Goal: Obtain resource: Obtain resource

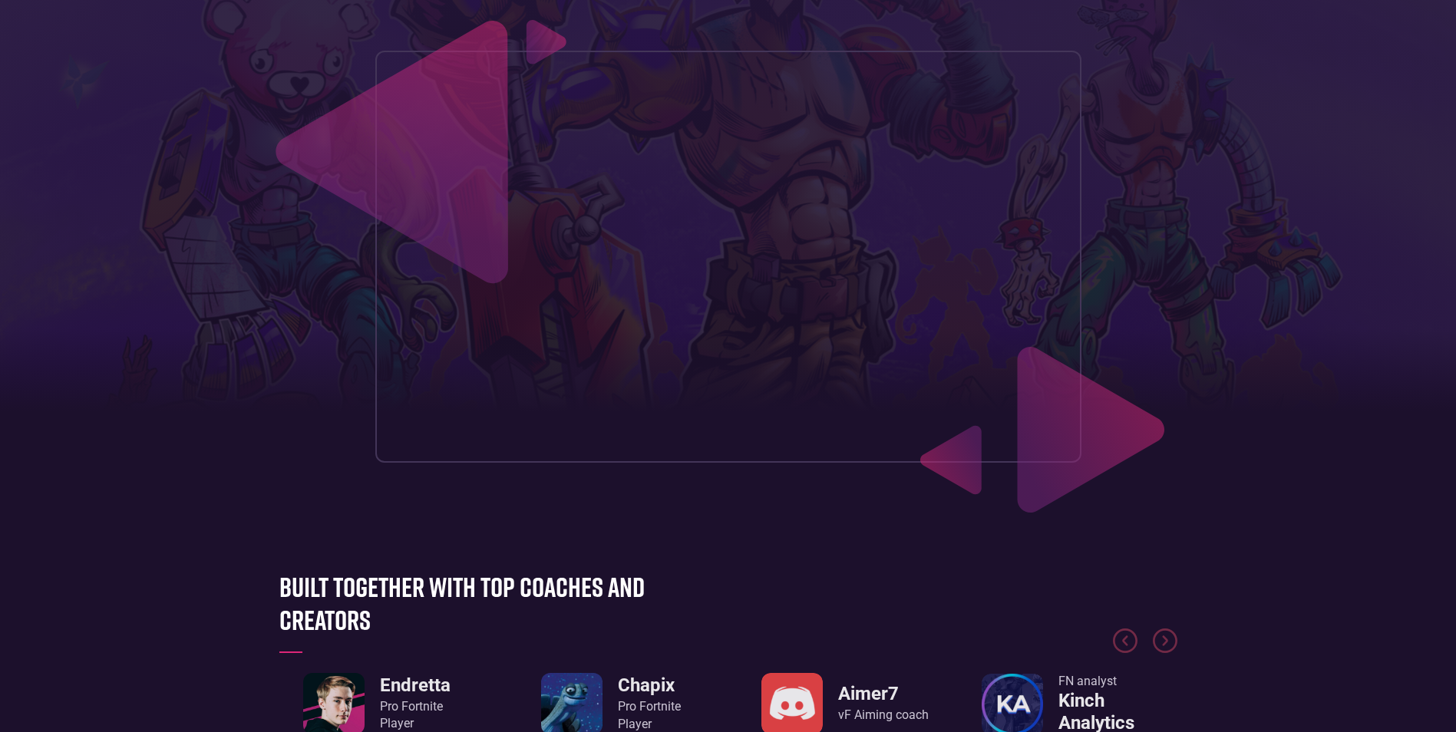
scroll to position [230, 0]
click at [1299, 334] on header "Our approach FNCS Guide Creators Zone #1 FORTNITE TRAINING PLATFORM Optimize yo…" at bounding box center [728, 146] width 1456 height 753
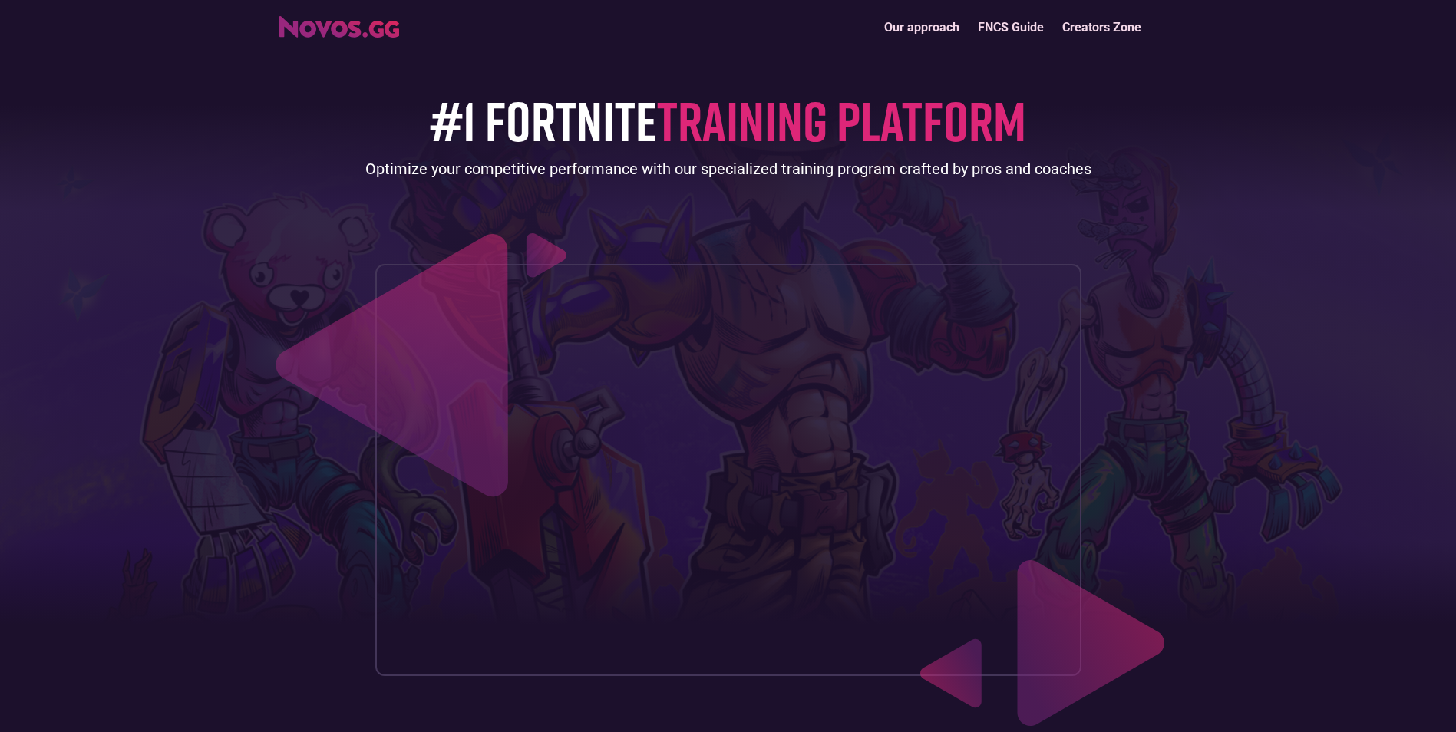
scroll to position [0, 0]
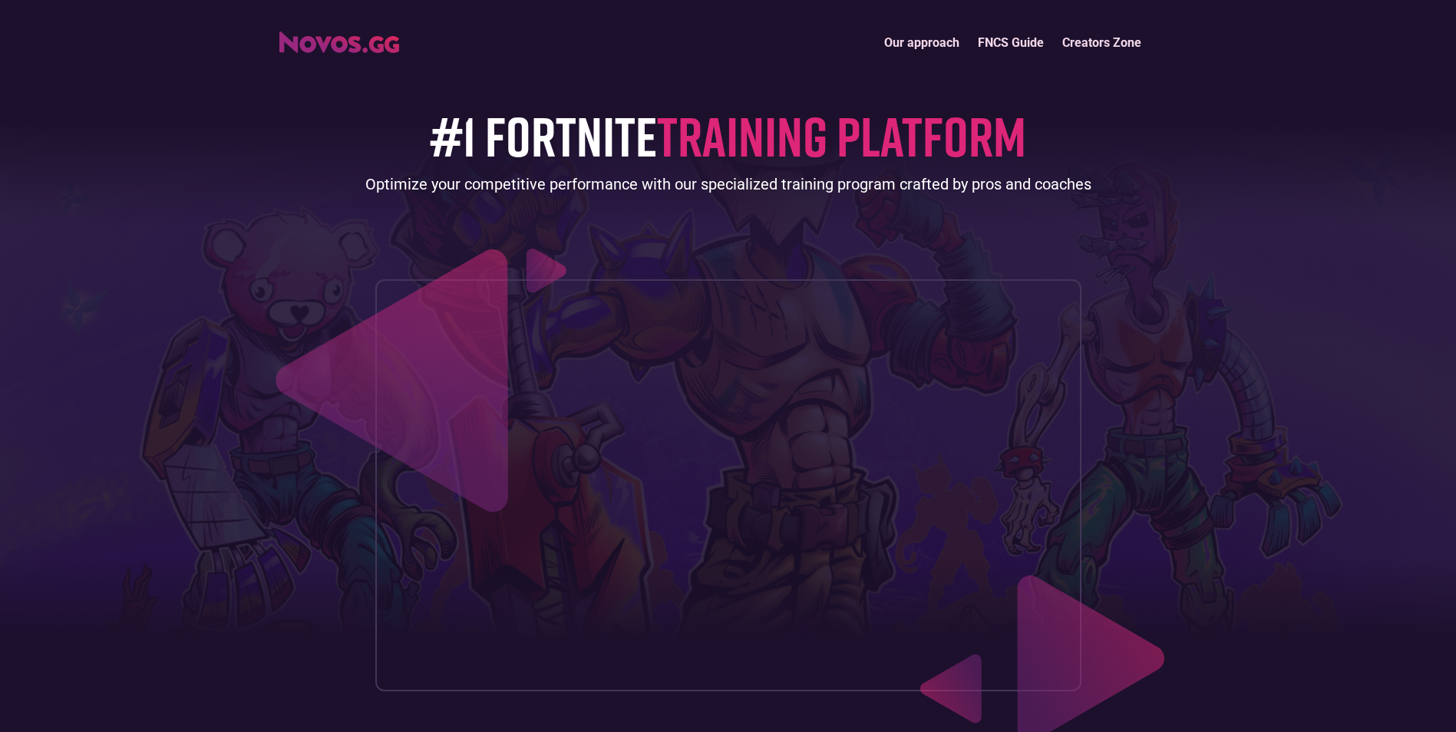
click at [992, 41] on link "FNCS Guide" at bounding box center [1011, 42] width 84 height 33
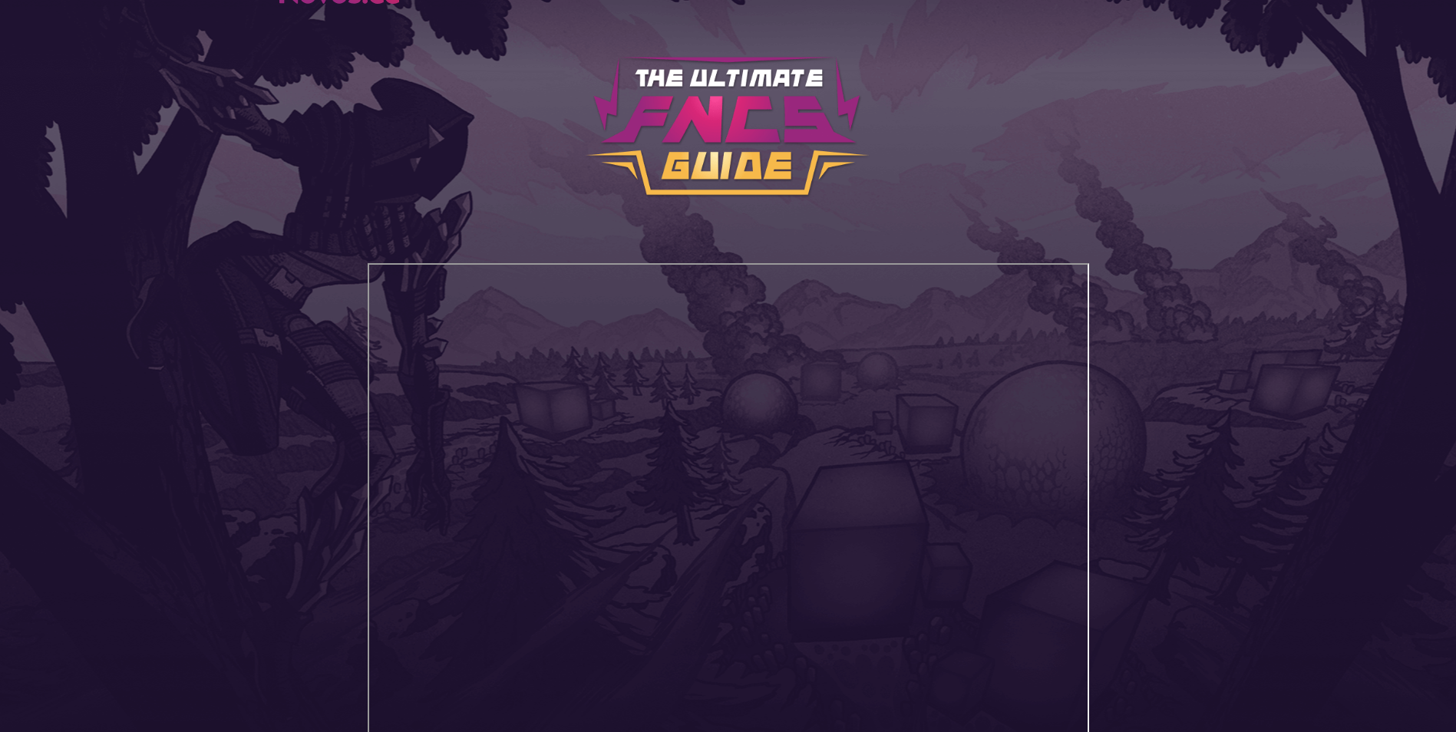
scroll to position [306, 0]
